Goal: Check status: Check status

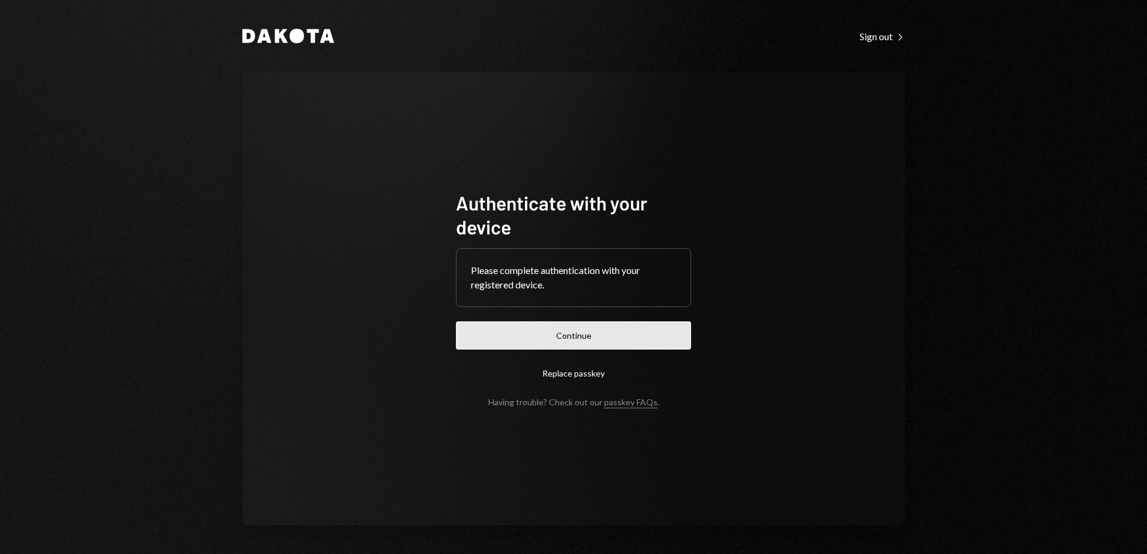
drag, startPoint x: 632, startPoint y: 339, endPoint x: 714, endPoint y: 352, distance: 83.1
click at [632, 339] on button "Continue" at bounding box center [573, 335] width 235 height 28
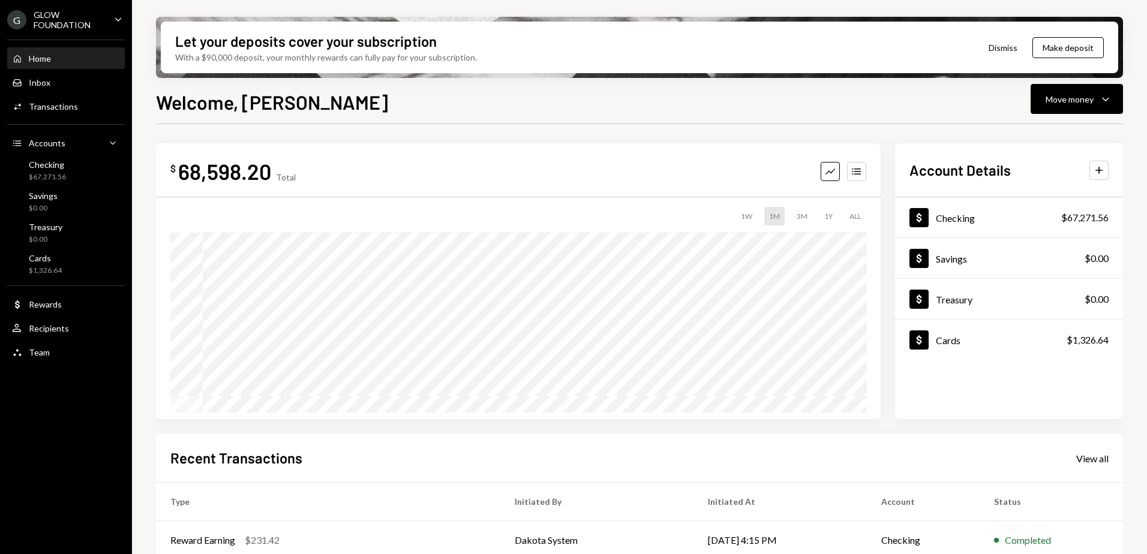
click at [98, 20] on div "GLOW FOUNDATION" at bounding box center [69, 20] width 71 height 20
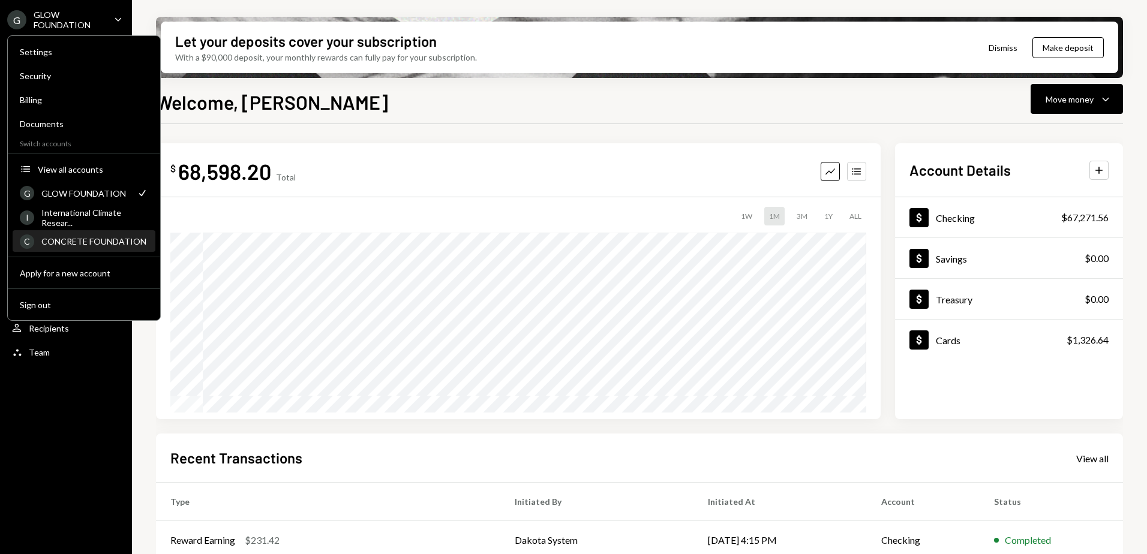
click at [92, 235] on div "C CONCRETE FOUNDATION" at bounding box center [84, 241] width 128 height 20
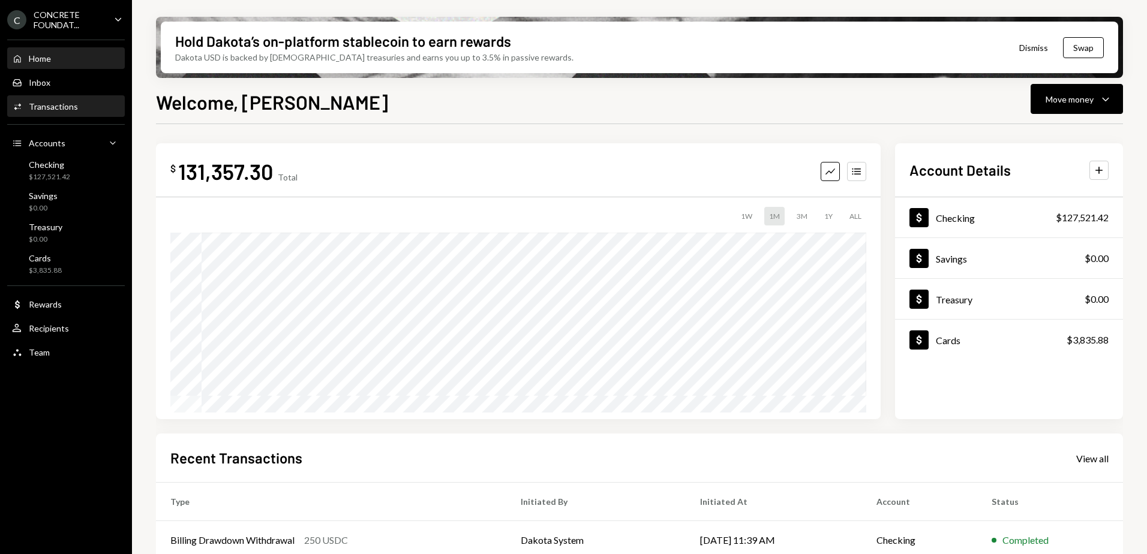
click at [51, 107] on div "Transactions" at bounding box center [53, 106] width 49 height 10
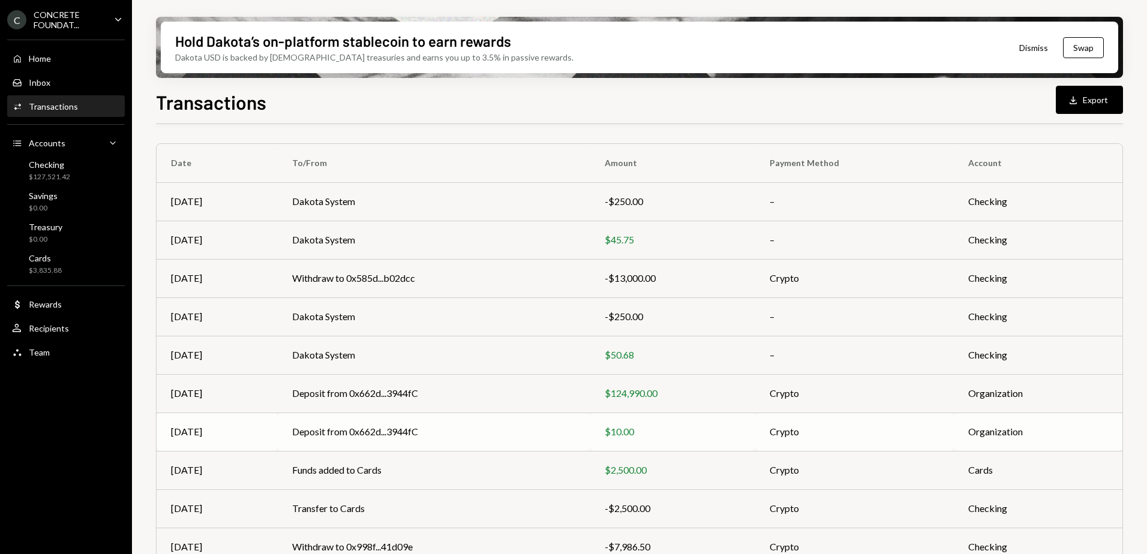
scroll to position [129, 0]
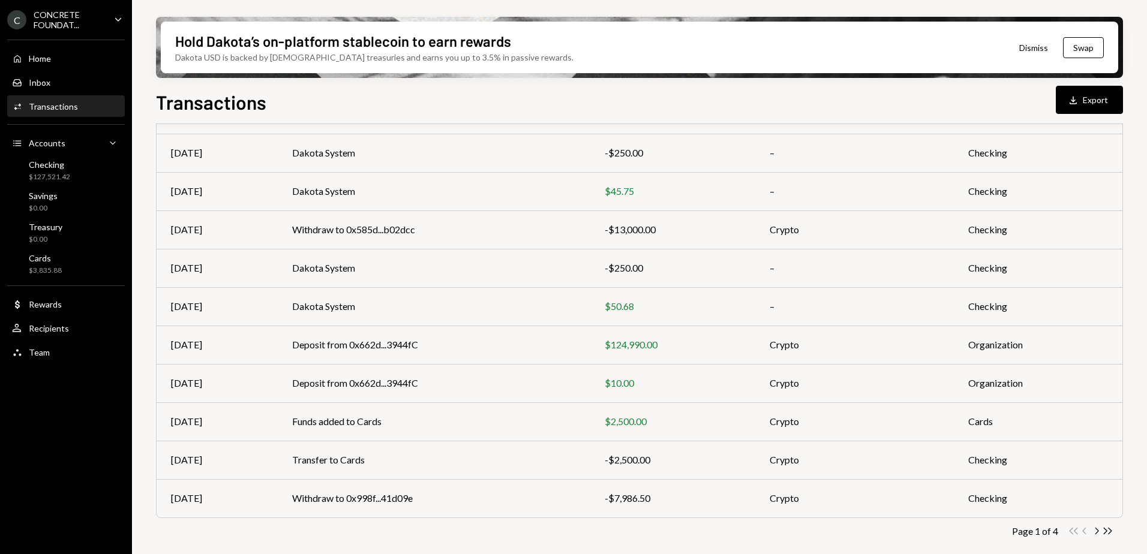
click at [1093, 529] on icon "Chevron Right" at bounding box center [1095, 530] width 11 height 11
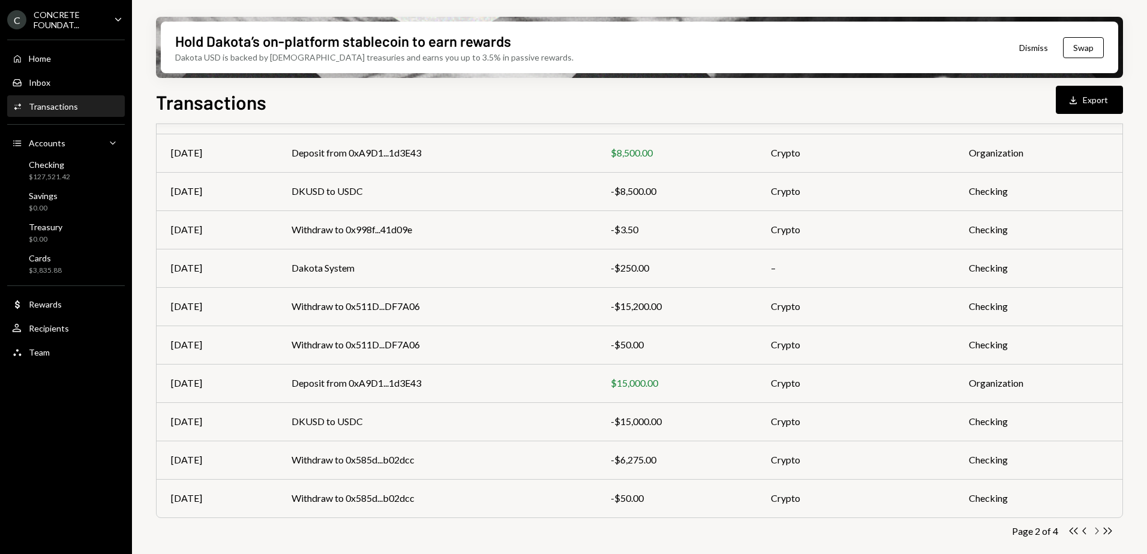
click at [1097, 531] on icon "Chevron Right" at bounding box center [1095, 530] width 11 height 11
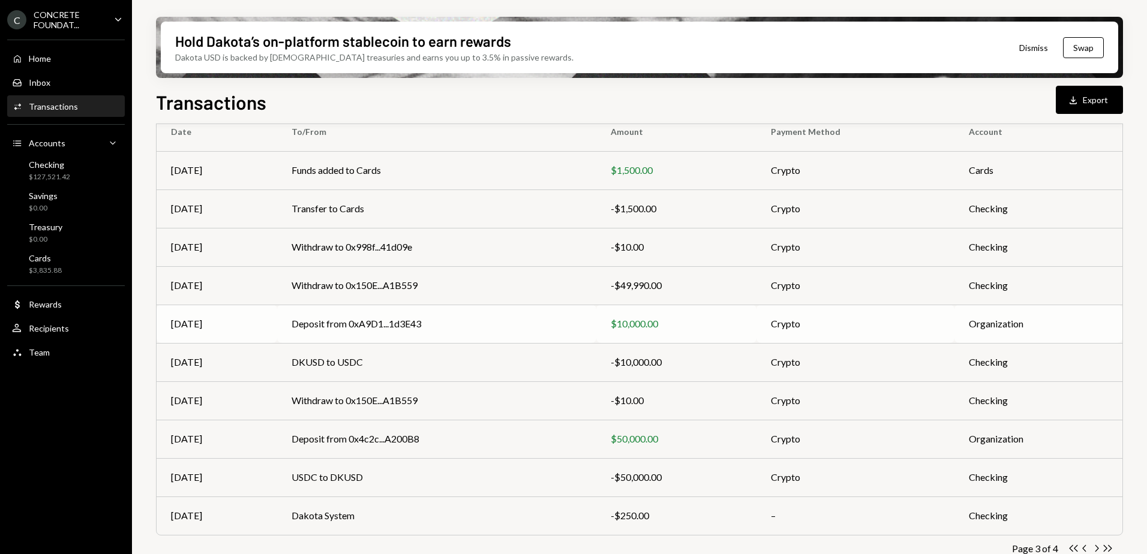
scroll to position [120, 0]
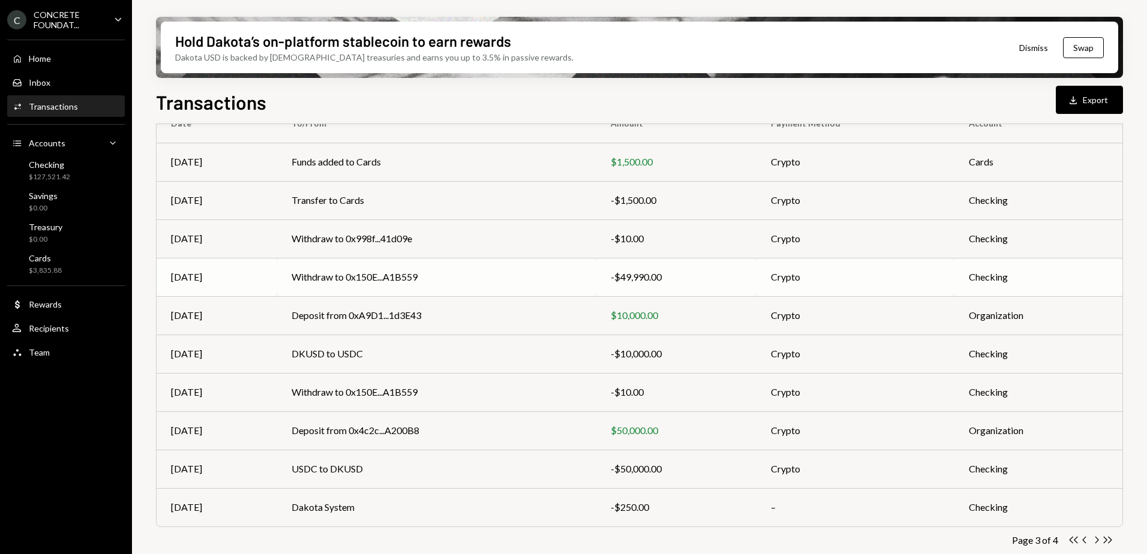
click at [466, 275] on td "Withdraw to 0x150E...A1B559" at bounding box center [436, 277] width 318 height 38
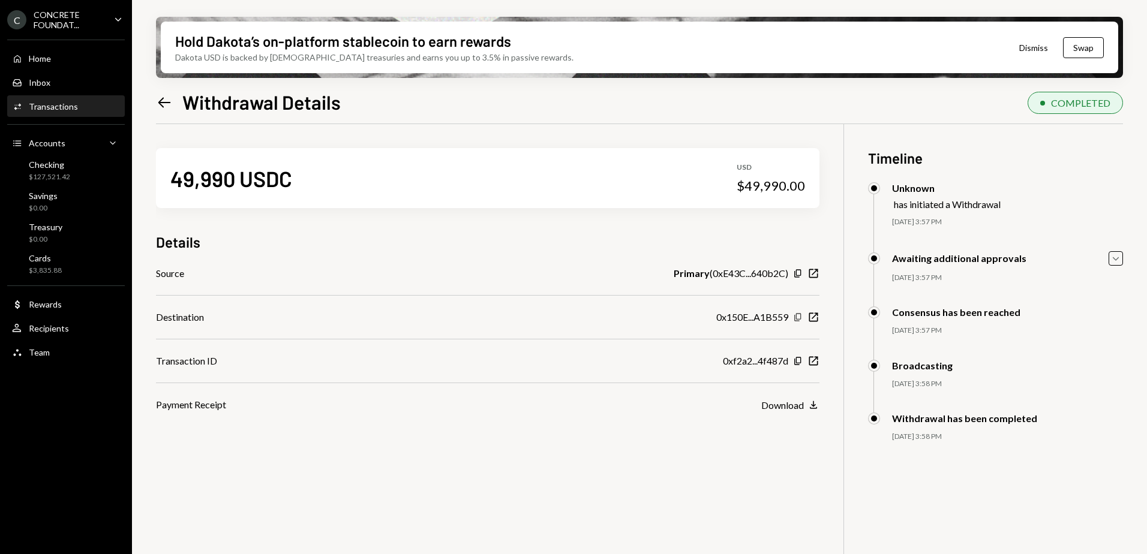
click at [799, 318] on icon "Copy" at bounding box center [798, 317] width 10 height 10
click at [160, 105] on icon "Left Arrow" at bounding box center [164, 102] width 17 height 17
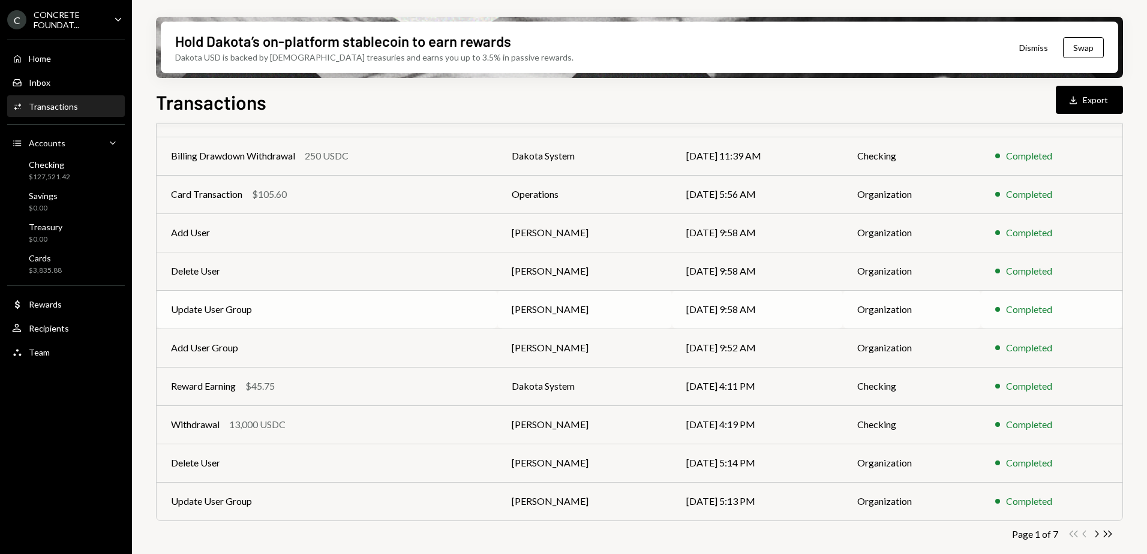
scroll to position [129, 0]
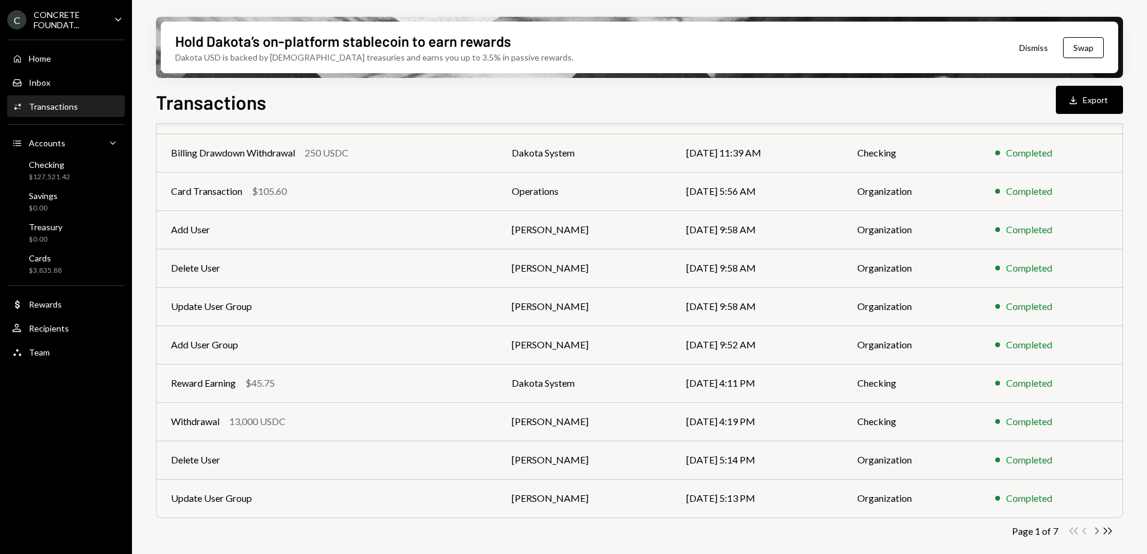
click at [1097, 530] on icon "button" at bounding box center [1097, 531] width 4 height 7
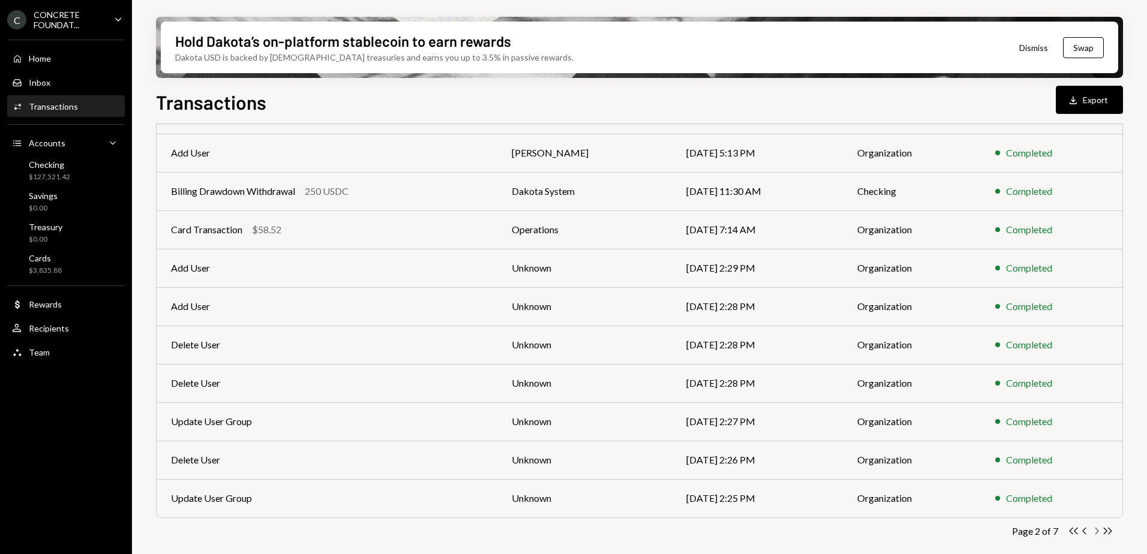
click at [1096, 531] on icon "Chevron Right" at bounding box center [1095, 530] width 11 height 11
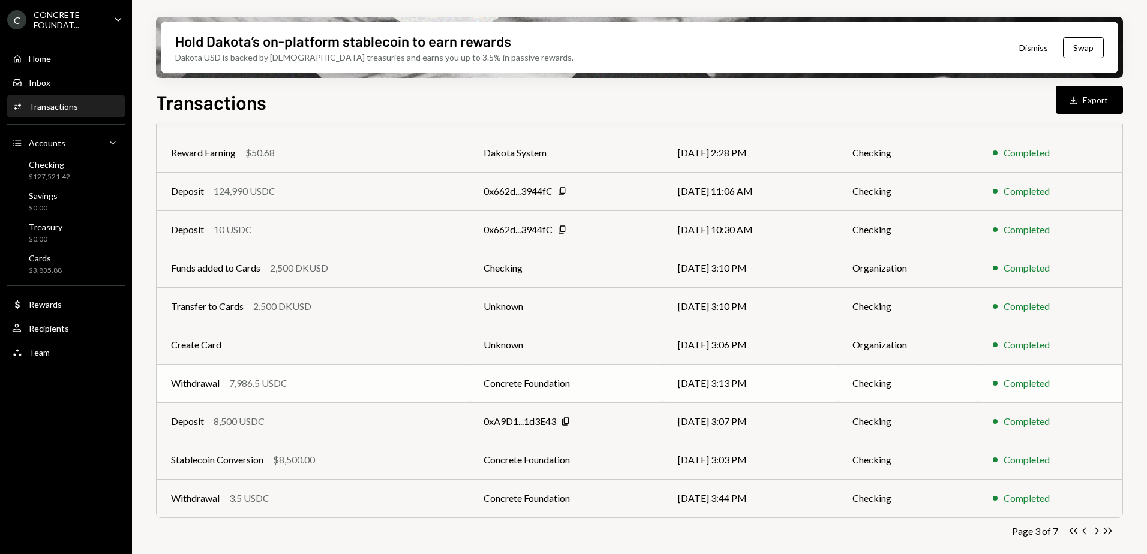
click at [614, 387] on td "Concrete Foundation" at bounding box center [566, 383] width 194 height 38
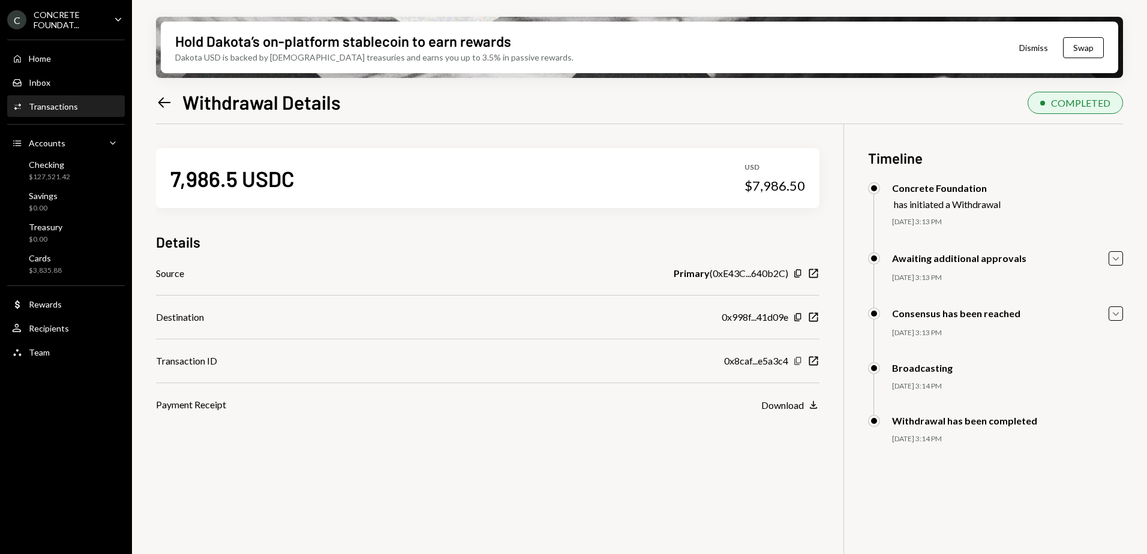
click at [801, 359] on icon "Copy" at bounding box center [798, 361] width 10 height 10
click at [160, 100] on icon at bounding box center [164, 102] width 13 height 10
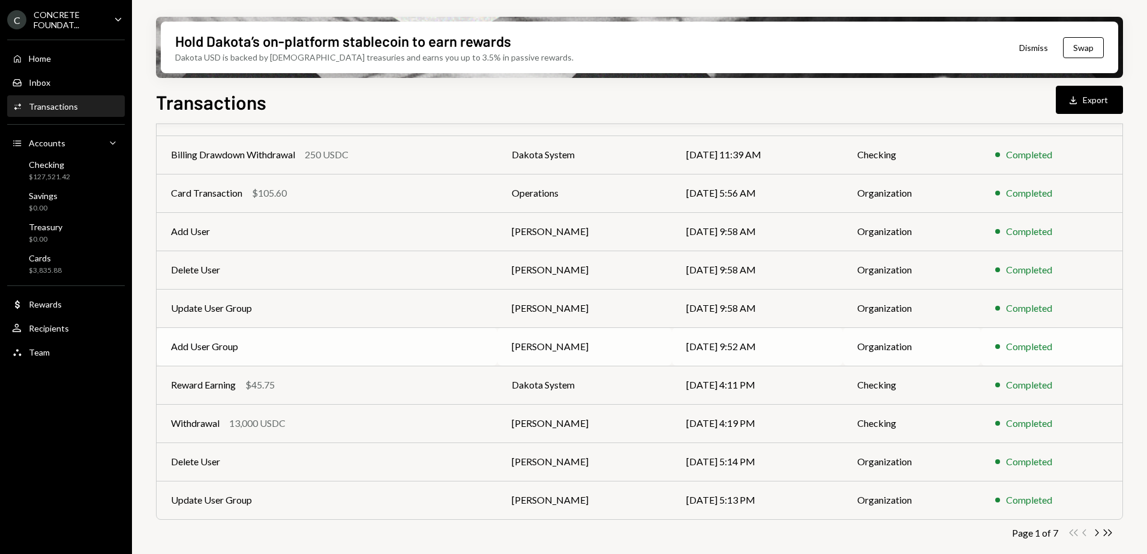
scroll to position [129, 0]
click at [1100, 530] on icon "Chevron Right" at bounding box center [1095, 530] width 11 height 11
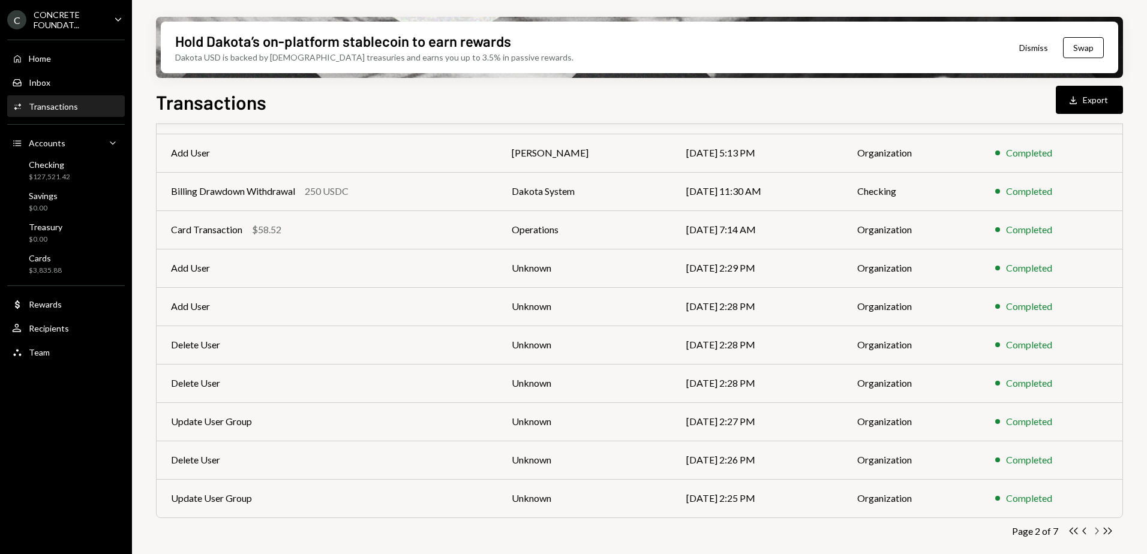
click at [1096, 532] on icon "Chevron Right" at bounding box center [1095, 530] width 11 height 11
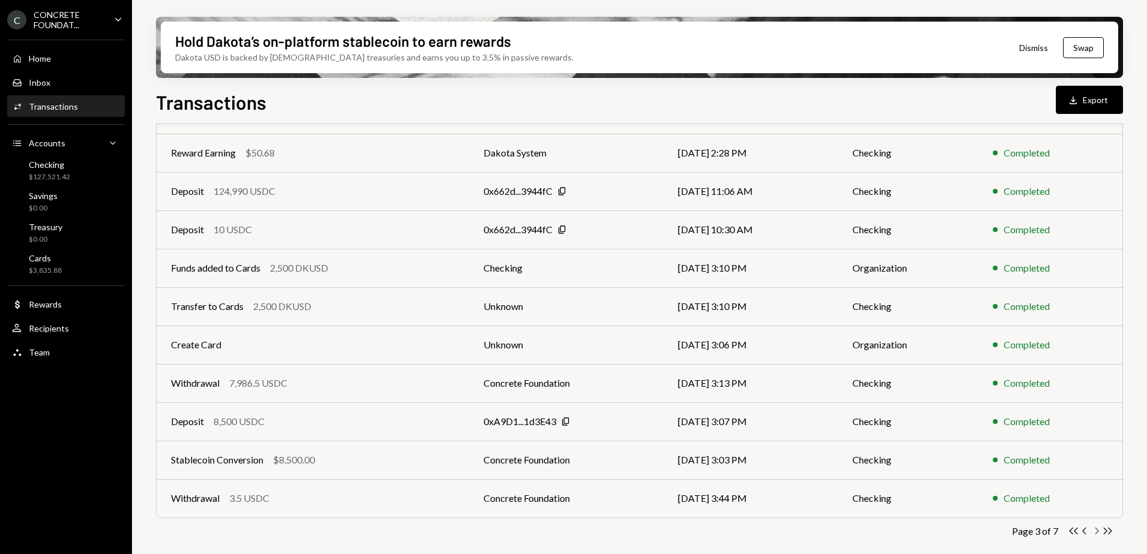
click at [1094, 533] on icon "Chevron Right" at bounding box center [1095, 530] width 11 height 11
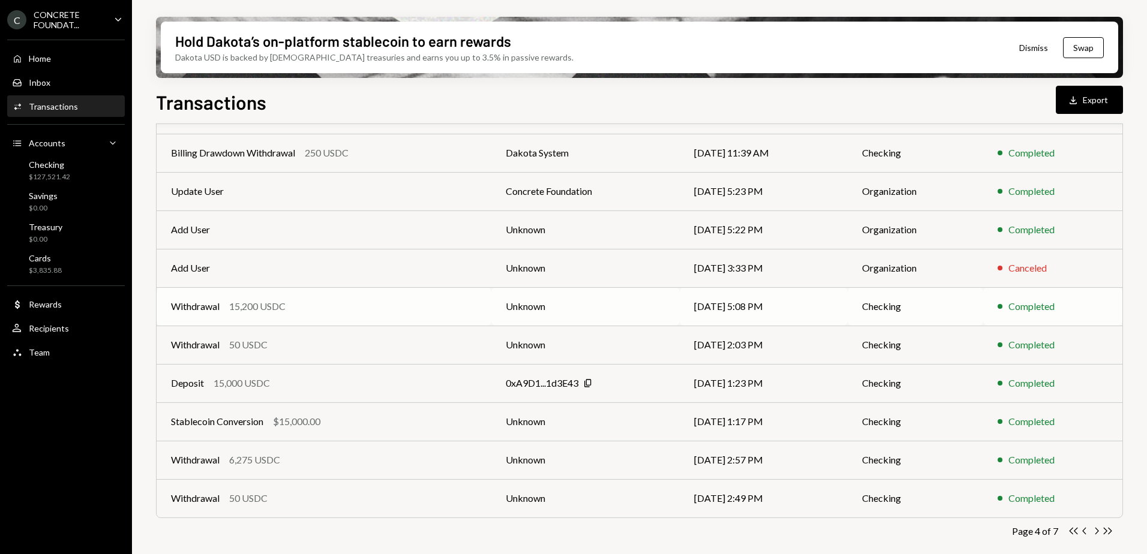
click at [391, 305] on div "Withdrawal 15,200 USDC" at bounding box center [324, 306] width 306 height 14
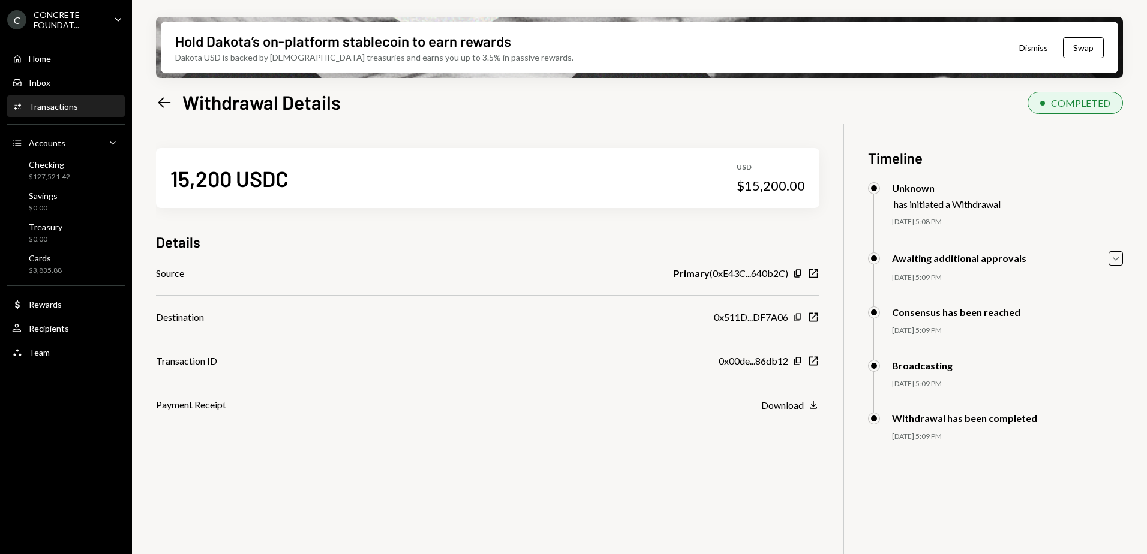
click at [797, 317] on icon "Copy" at bounding box center [798, 317] width 10 height 10
